Goal: Information Seeking & Learning: Learn about a topic

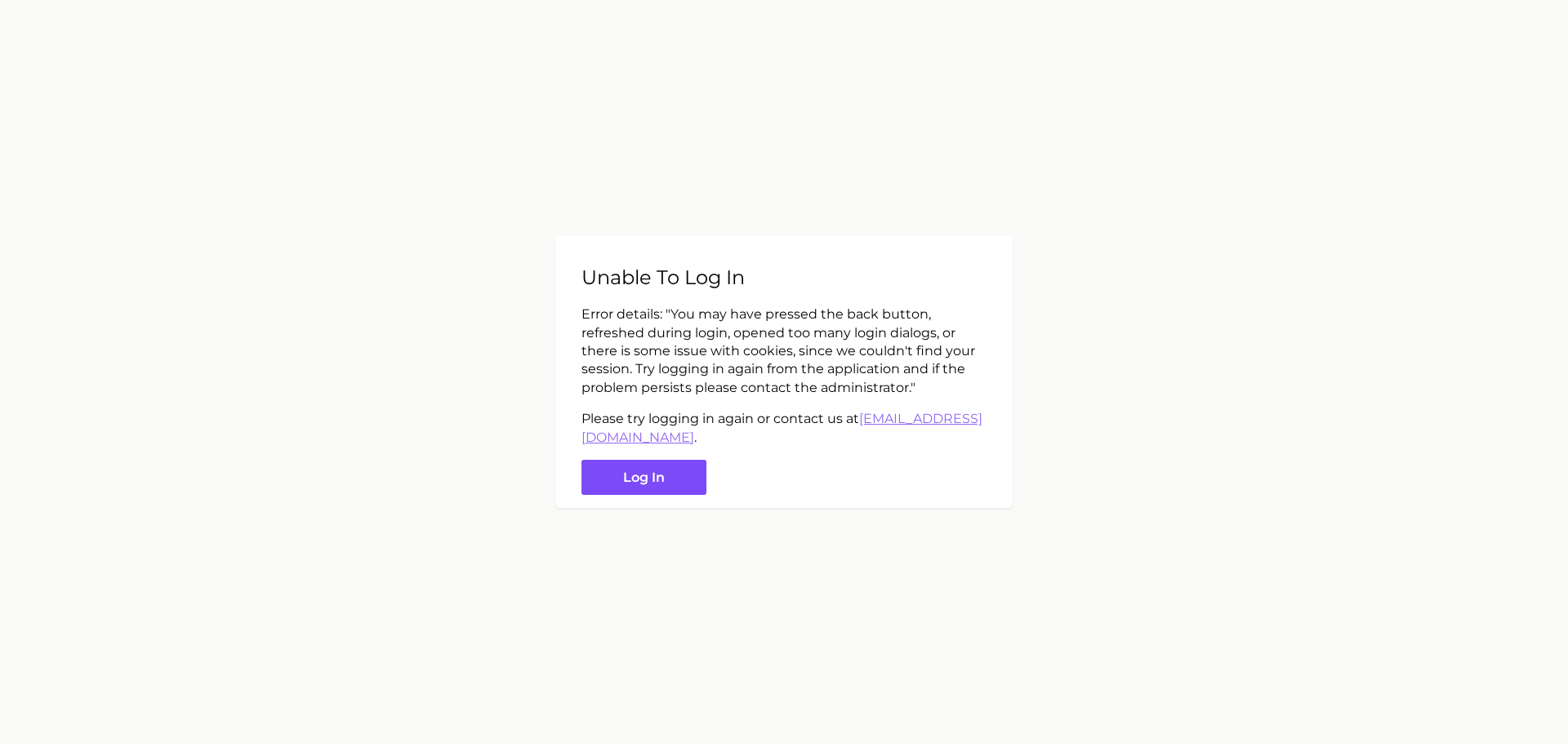
click at [638, 482] on button "Log in" at bounding box center [644, 477] width 125 height 35
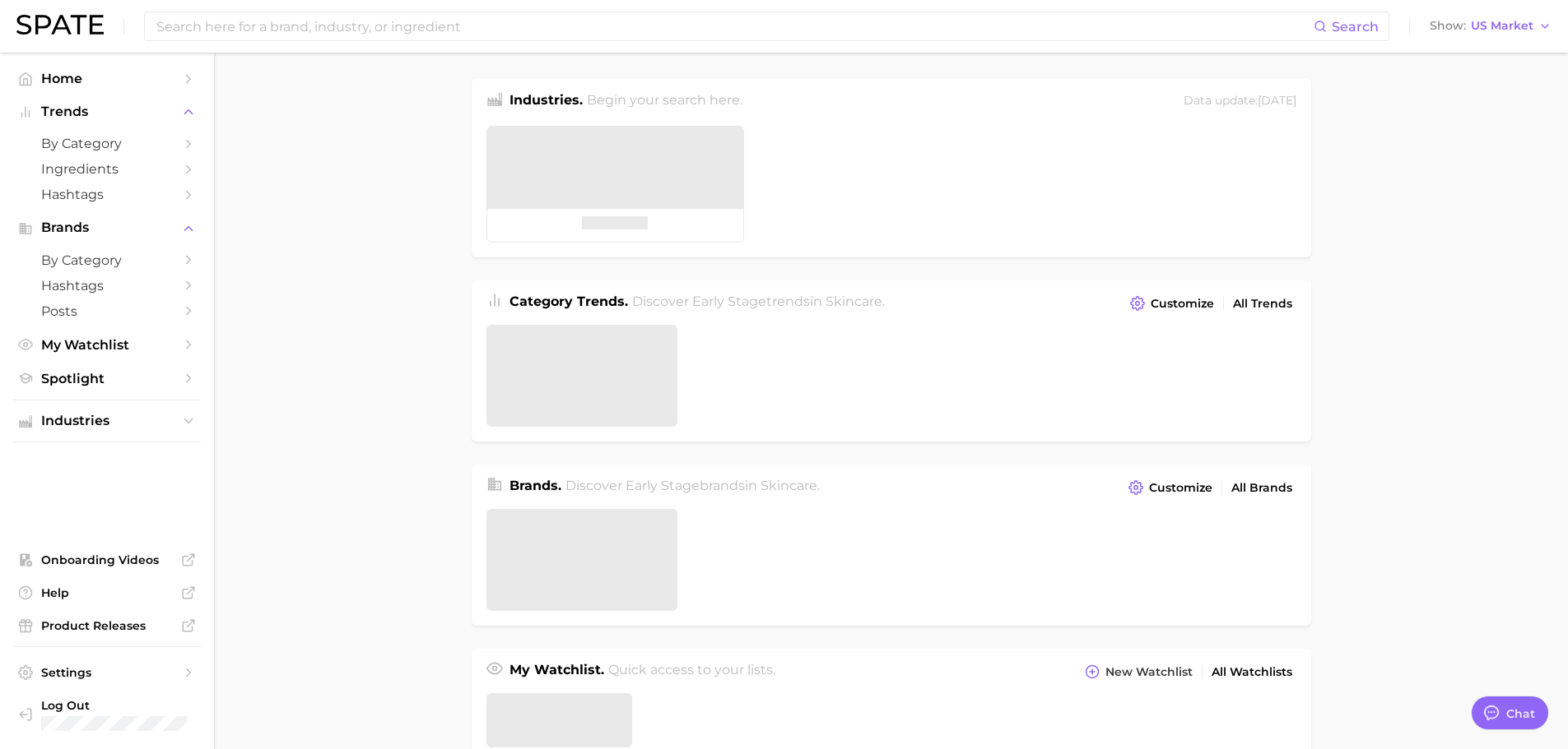
type textarea "x"
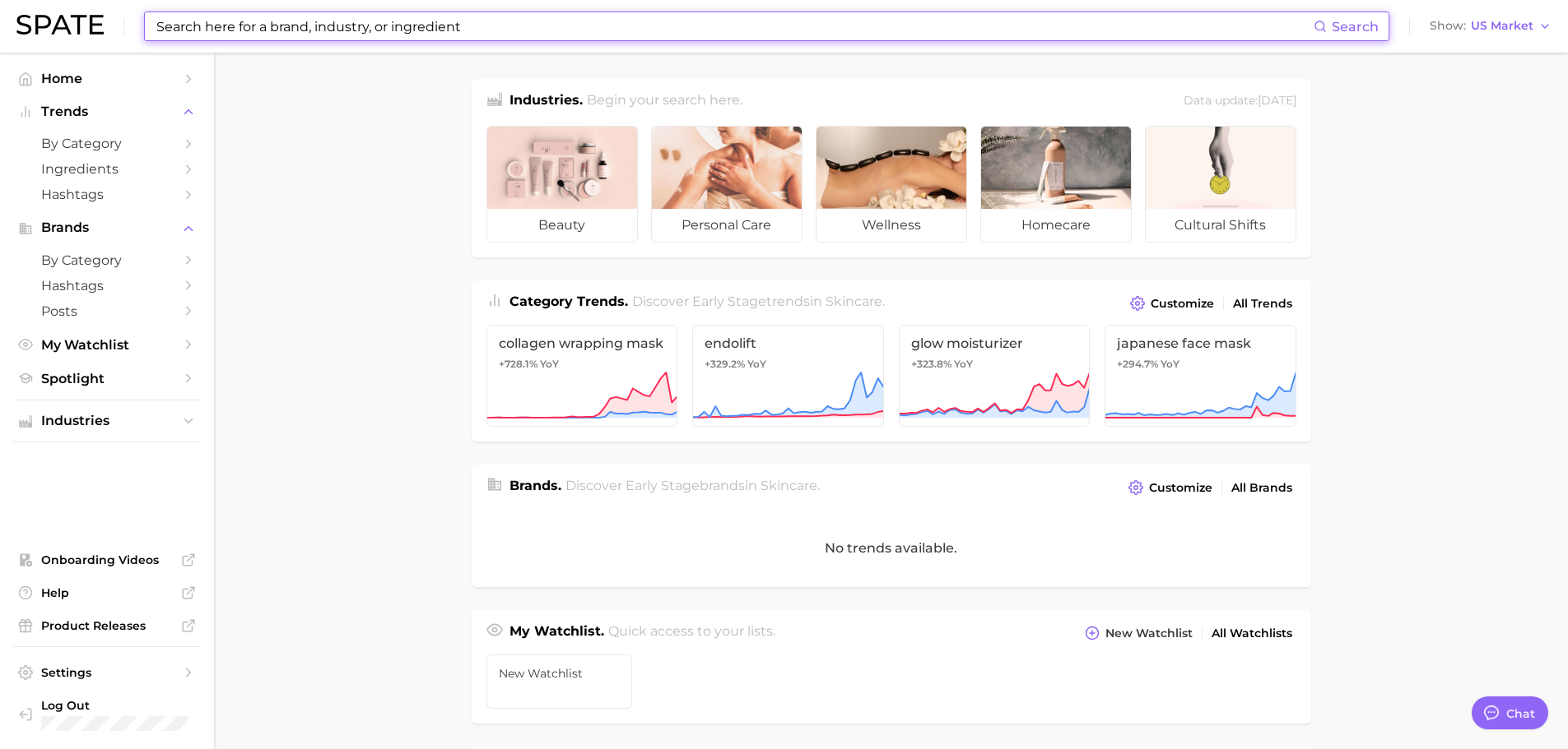
click at [259, 29] on input at bounding box center [734, 26] width 1159 height 28
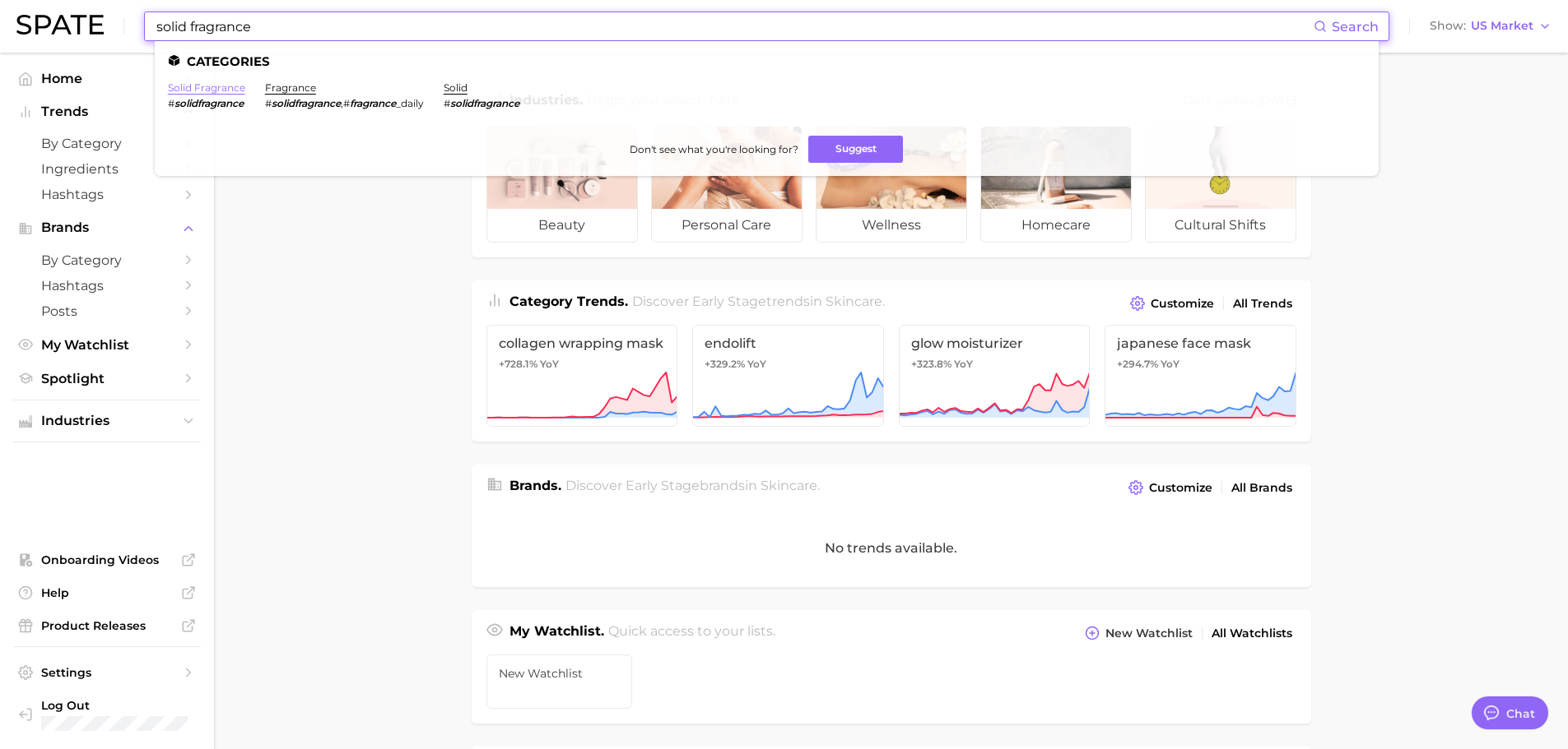
type input "solid fragrance"
click at [193, 89] on link "solid fragrance" at bounding box center [207, 87] width 77 height 12
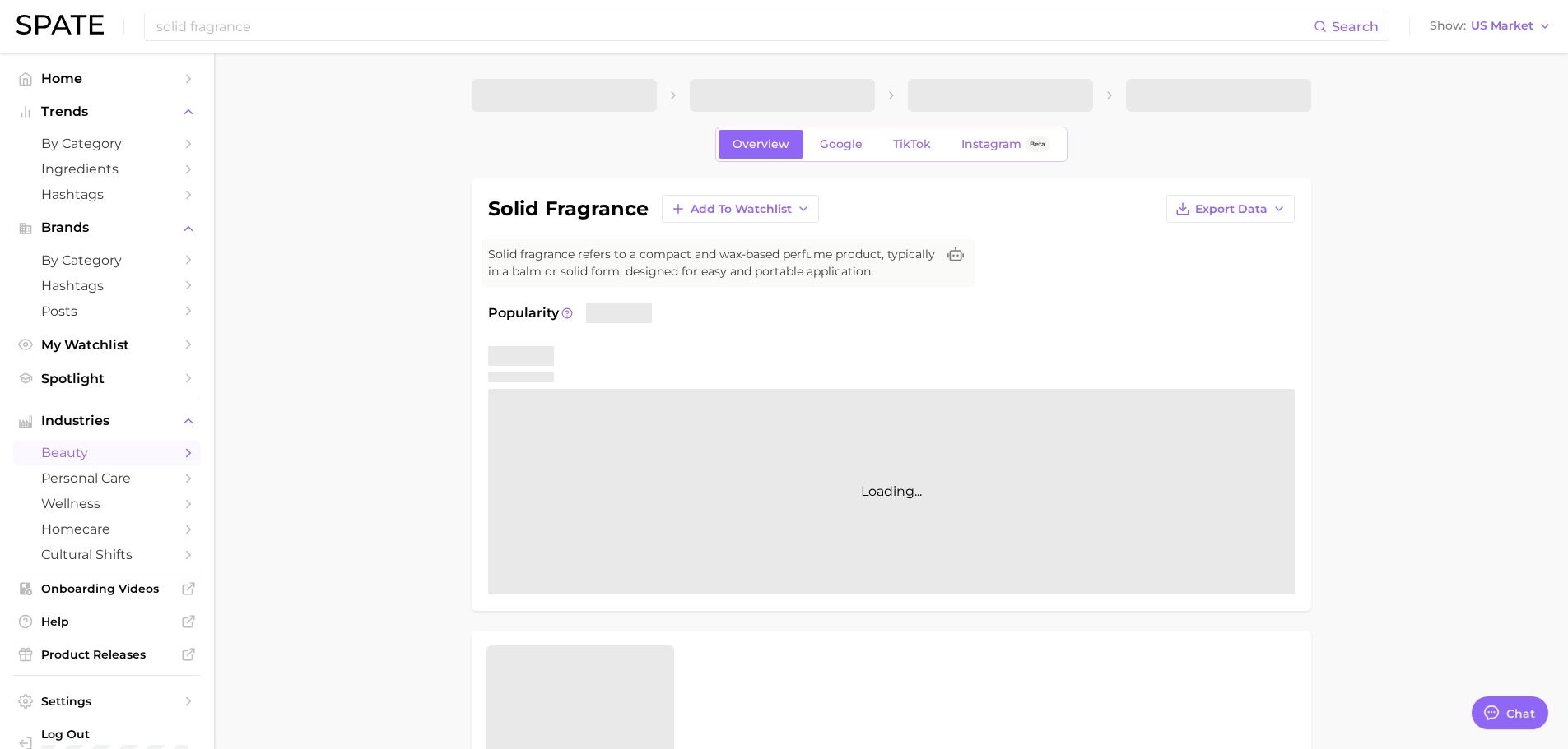
type textarea "x"
